Goal: Transaction & Acquisition: Purchase product/service

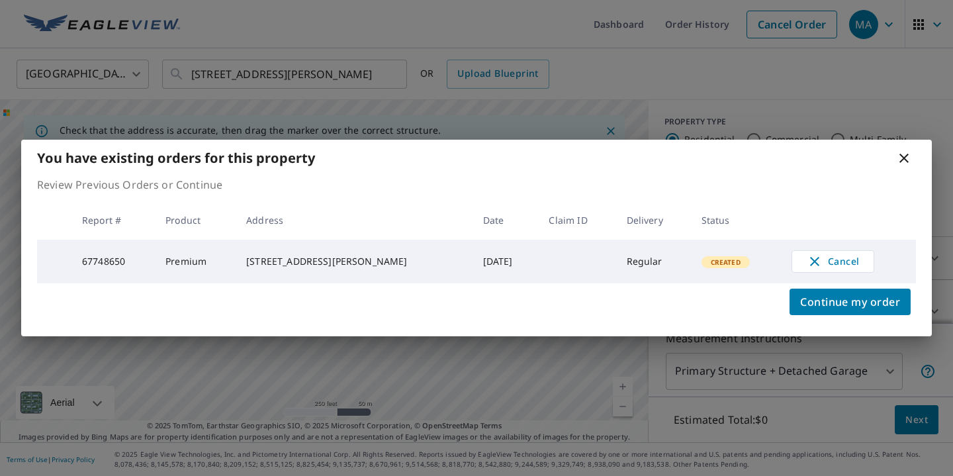
click at [764, 124] on div "You have existing orders for this property Review Previous Orders or Continue R…" at bounding box center [476, 238] width 953 height 476
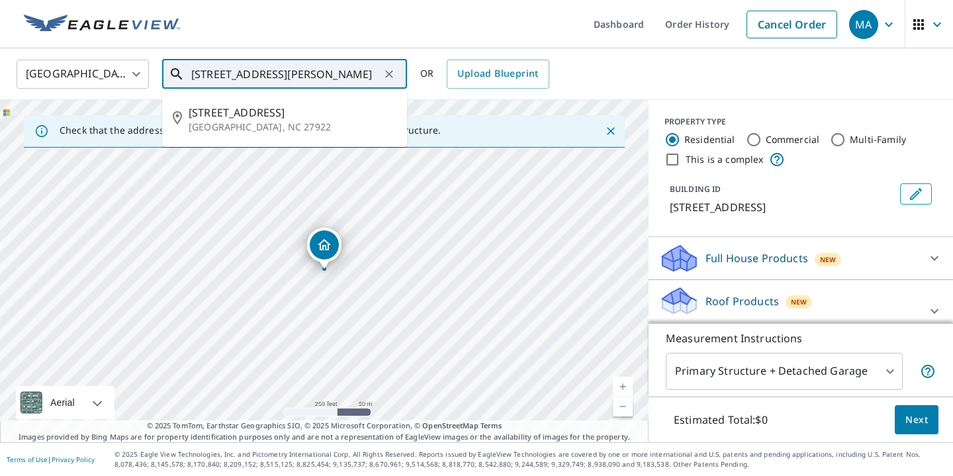
click at [341, 77] on input "[STREET_ADDRESS][PERSON_NAME]" at bounding box center [285, 74] width 189 height 37
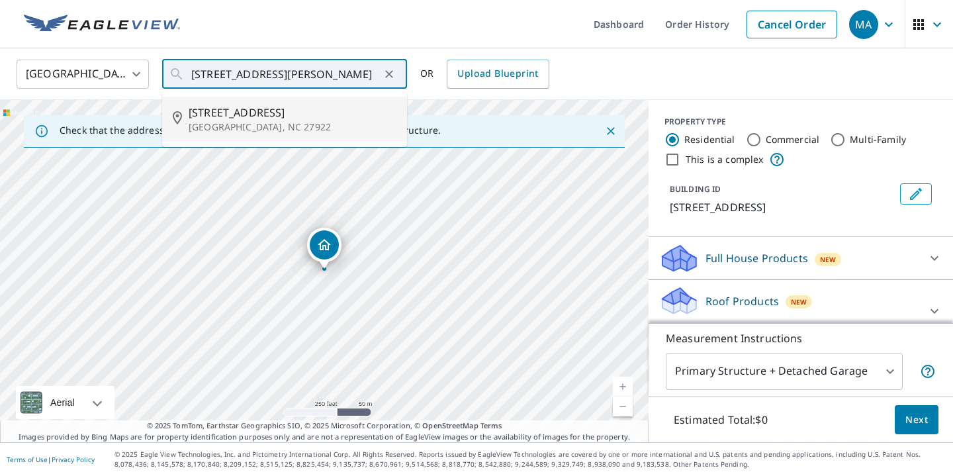
click at [619, 391] on link "Current Level 17, Zoom In" at bounding box center [623, 387] width 20 height 20
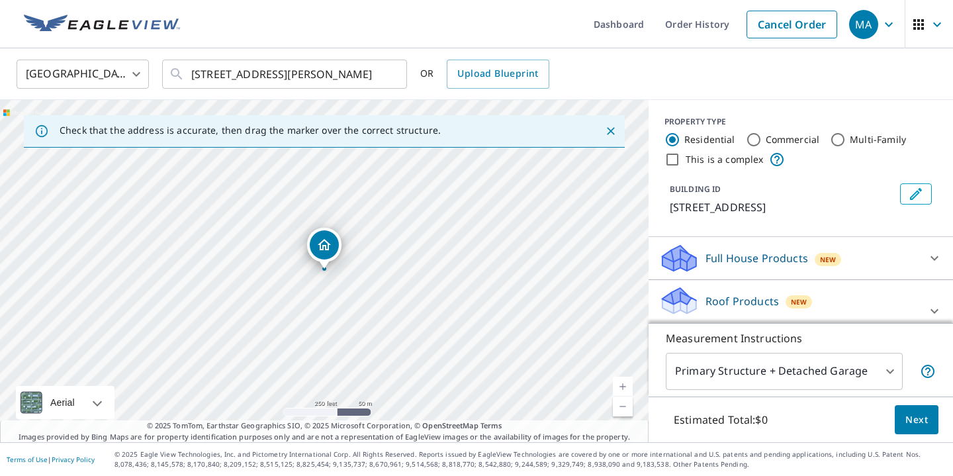
click at [620, 390] on link "Current Level 17, Zoom In" at bounding box center [623, 387] width 20 height 20
click at [620, 390] on link "Current Level 18, Zoom In" at bounding box center [623, 387] width 20 height 20
click at [620, 390] on link "Current Level 18.71574910825651, Zoom In Disabled" at bounding box center [623, 387] width 20 height 20
click at [620, 390] on link "Current Level 20, Zoom In Disabled" at bounding box center [623, 387] width 20 height 20
drag, startPoint x: 380, startPoint y: 336, endPoint x: 389, endPoint y: 317, distance: 21.3
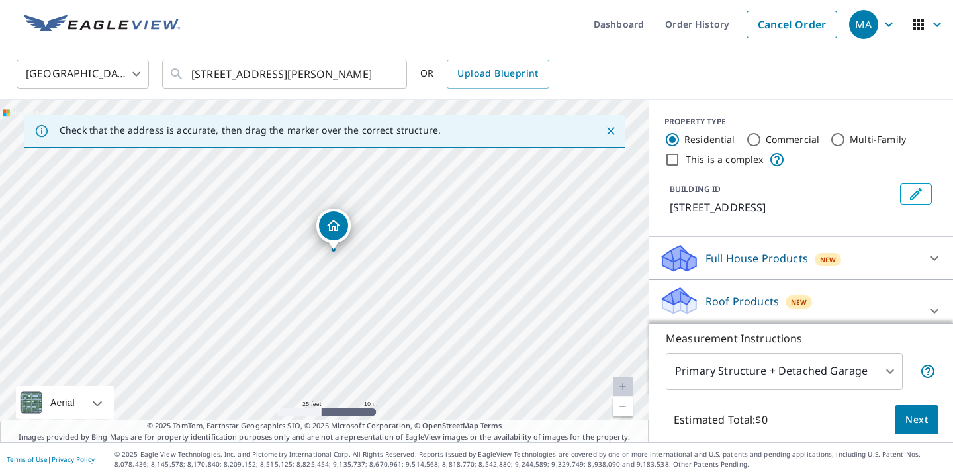
click at [389, 317] on div "[STREET_ADDRESS][PERSON_NAME]" at bounding box center [324, 271] width 649 height 342
drag, startPoint x: 332, startPoint y: 227, endPoint x: 340, endPoint y: 245, distance: 19.6
click at [913, 434] on div "Estimated Total: $0 Next" at bounding box center [801, 420] width 305 height 46
click at [913, 434] on button "Next" at bounding box center [917, 420] width 44 height 30
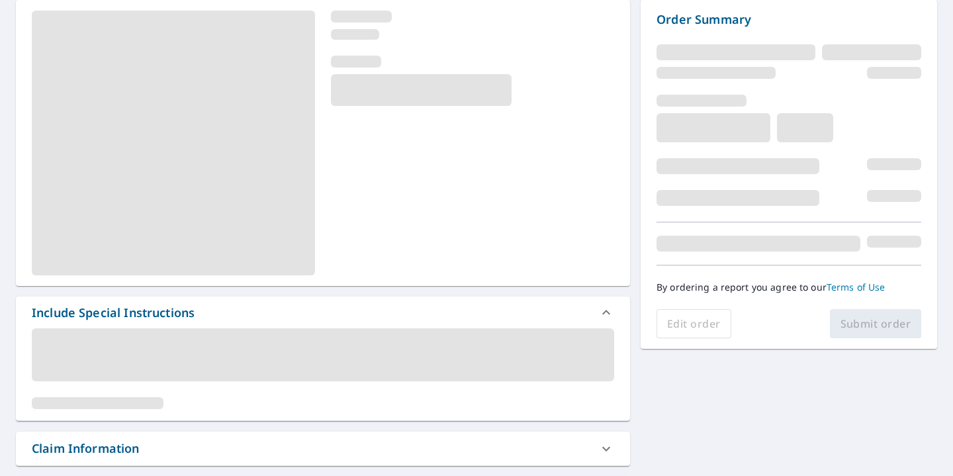
scroll to position [126, 0]
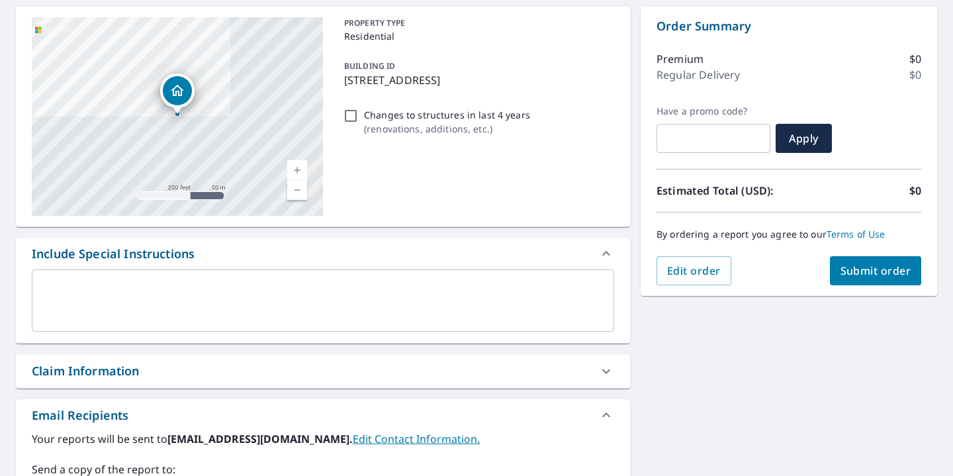
click at [460, 164] on div "PROPERTY TYPE Residential BUILDING ID [STREET_ADDRESS] Changes to structures in…" at bounding box center [476, 116] width 275 height 199
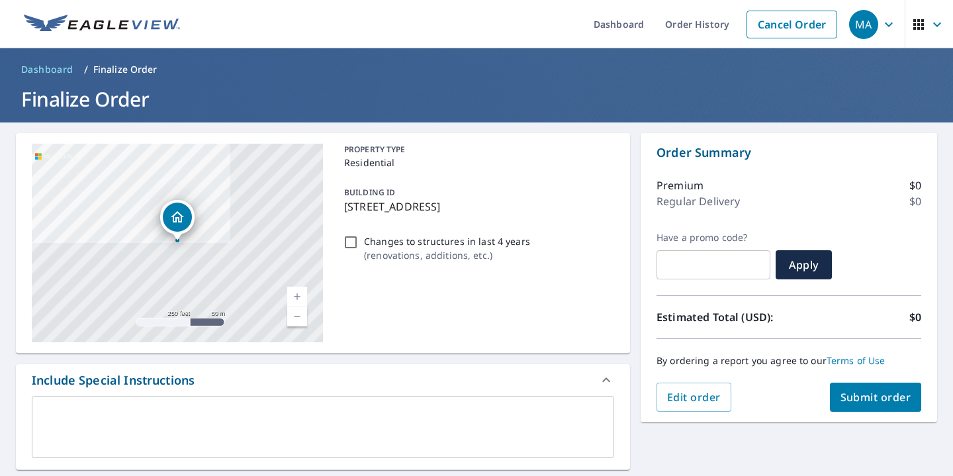
scroll to position [0, 0]
click at [885, 407] on button "Submit order" at bounding box center [876, 397] width 92 height 29
checkbox input "true"
